Goal: Check status

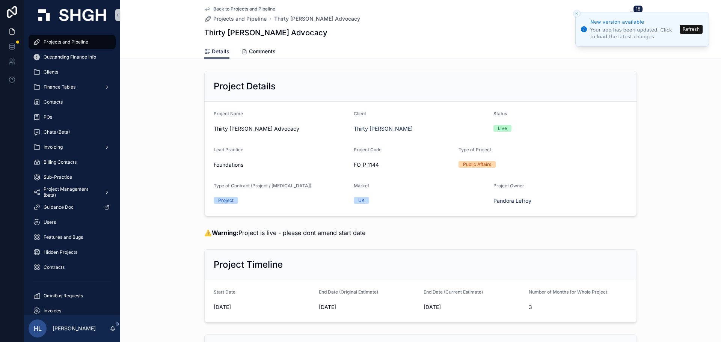
scroll to position [1052, 0]
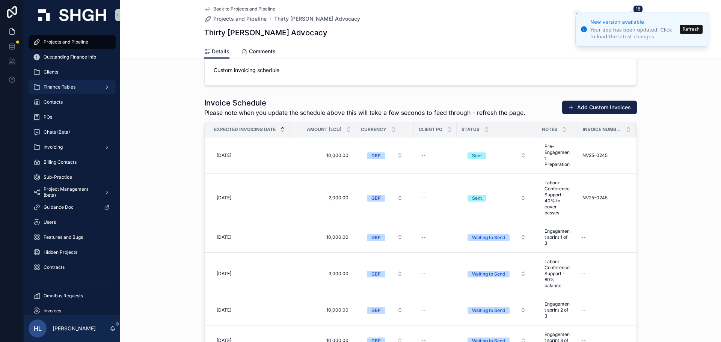
click at [68, 86] on span "Finance Tables" at bounding box center [60, 87] width 32 height 6
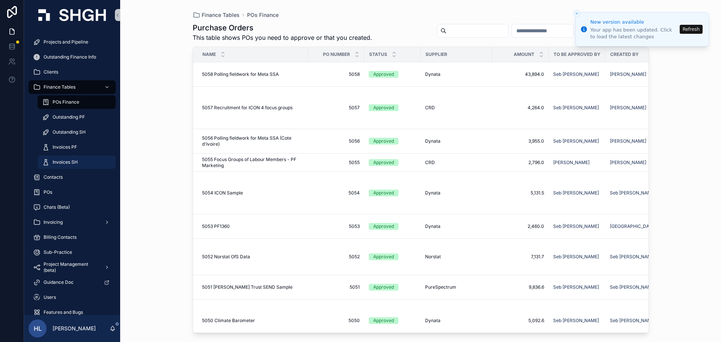
click at [79, 158] on div "Invoices SH" at bounding box center [76, 162] width 69 height 12
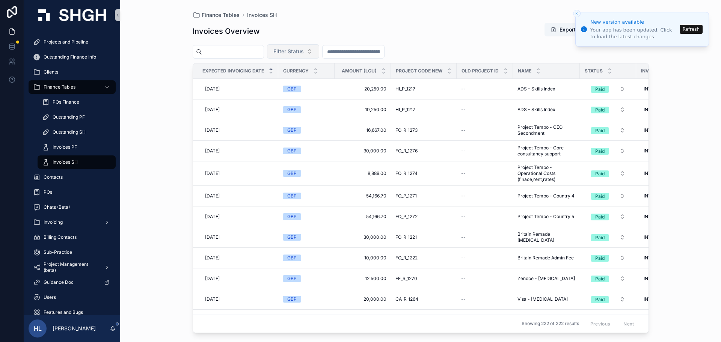
click at [313, 56] on button "Filter Status" at bounding box center [293, 51] width 52 height 14
click at [310, 81] on div "Waiting to Send" at bounding box center [312, 82] width 90 height 12
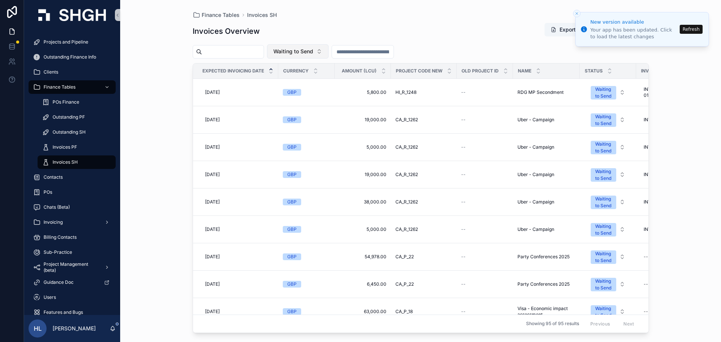
click at [321, 56] on button "Waiting to Send" at bounding box center [298, 51] width 62 height 14
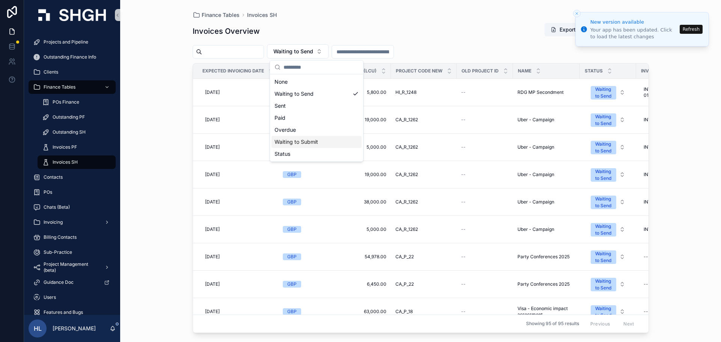
click at [304, 147] on div "Waiting to Submit" at bounding box center [317, 142] width 90 height 12
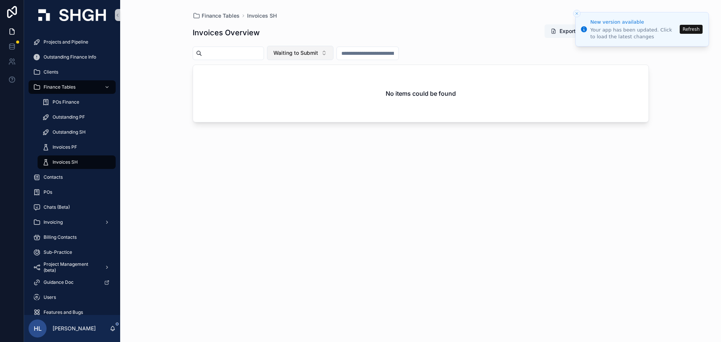
click at [324, 48] on button "Waiting to Submit" at bounding box center [300, 53] width 66 height 14
click at [317, 94] on div "Waiting to Send" at bounding box center [319, 95] width 90 height 12
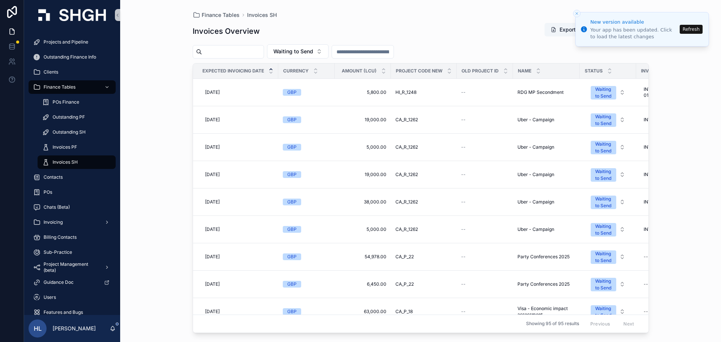
click at [682, 29] on button "Refresh" at bounding box center [691, 29] width 23 height 9
